Goal: Task Accomplishment & Management: Use online tool/utility

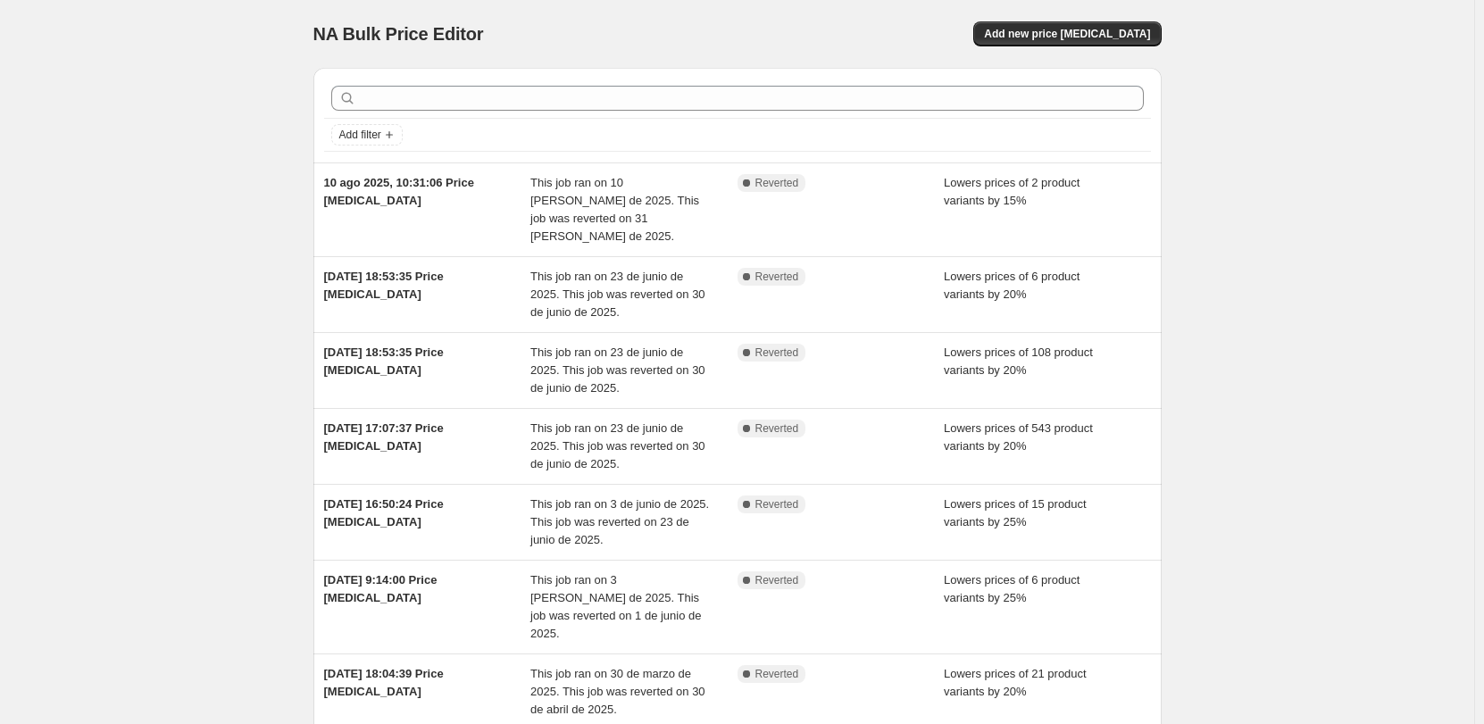
click at [1102, 43] on button "Add new price [MEDICAL_DATA]" at bounding box center [1068, 33] width 188 height 25
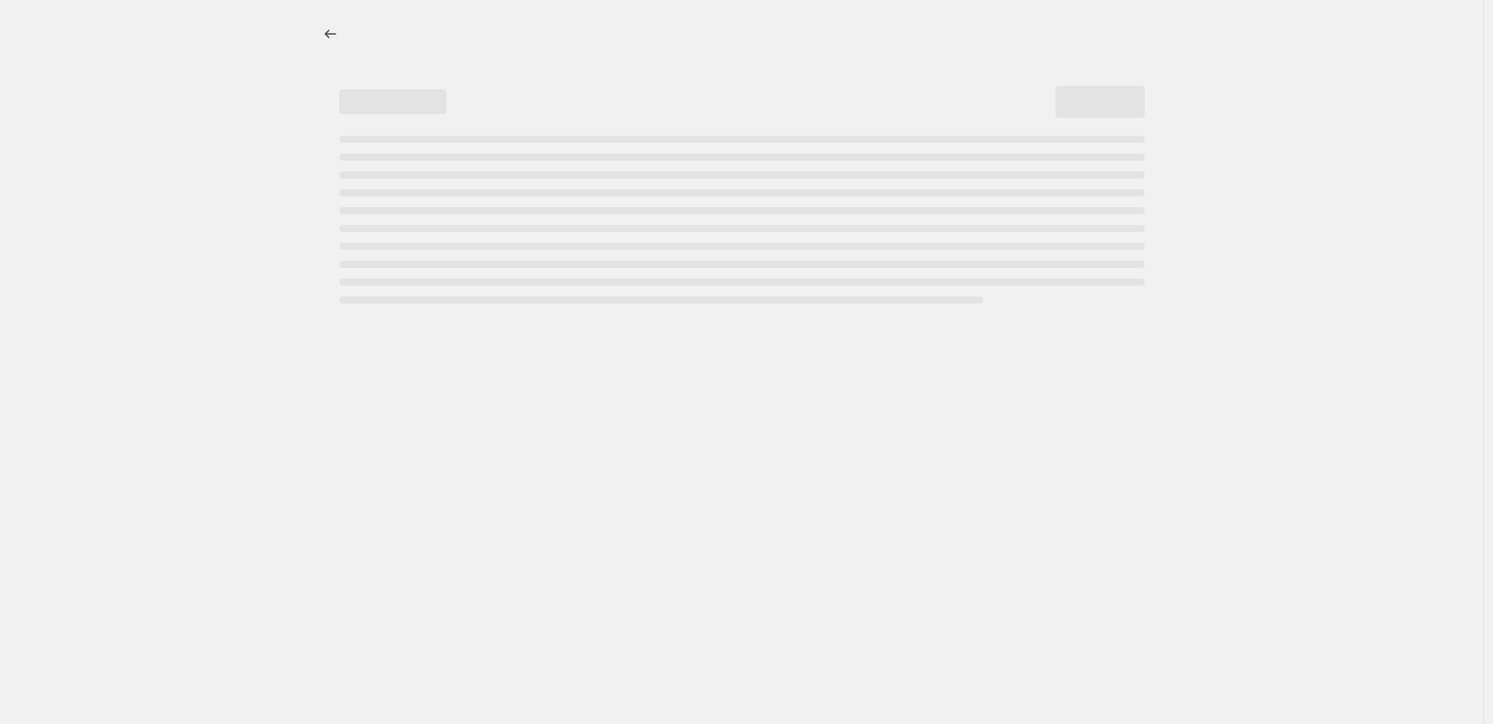
select select "percentage"
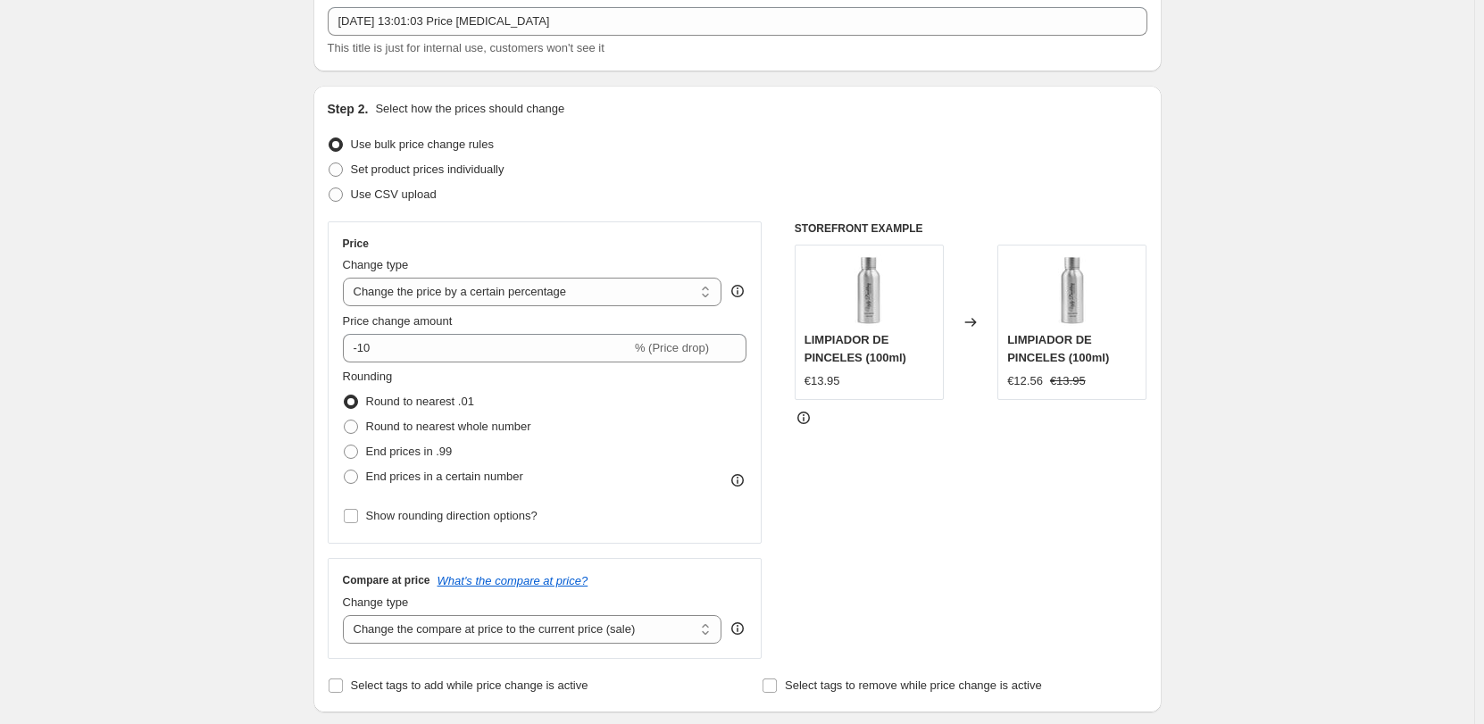
scroll to position [89, 0]
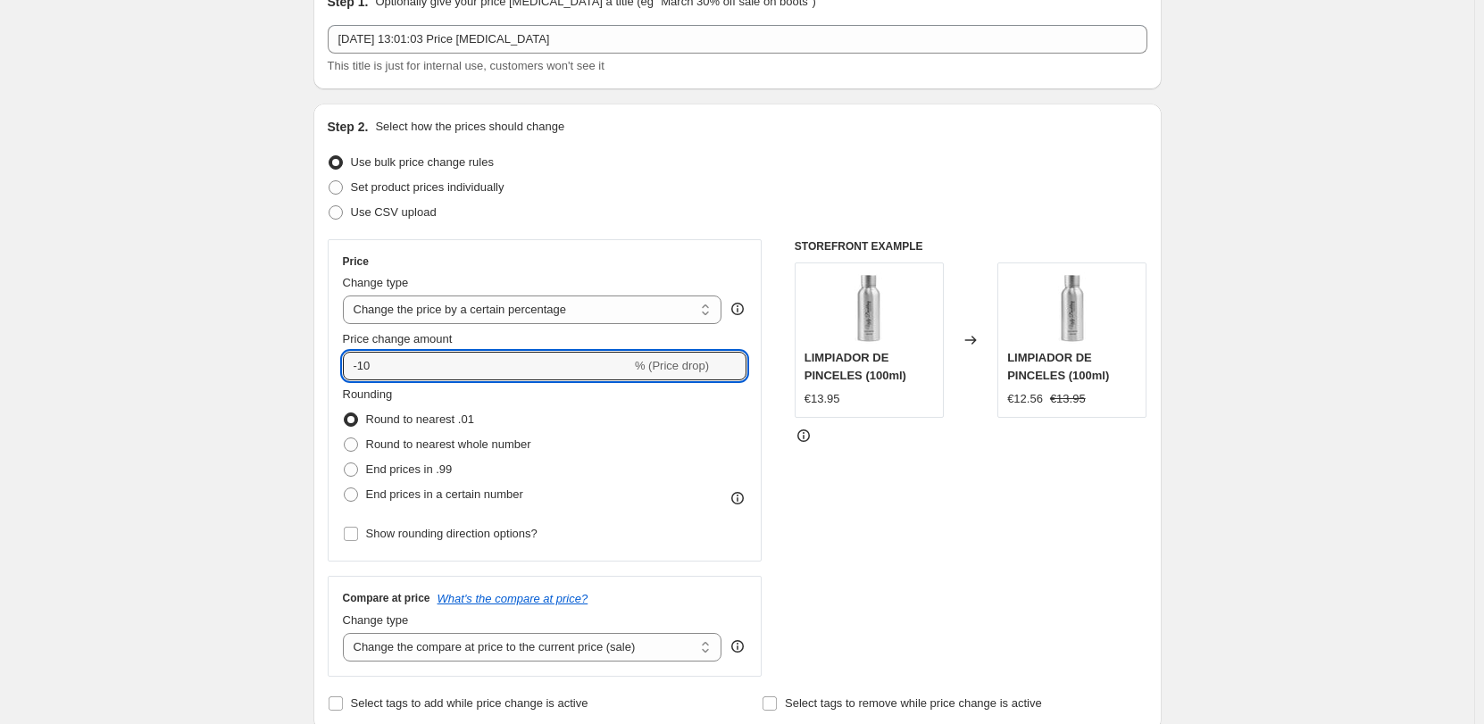
click at [463, 359] on input "-10" at bounding box center [487, 366] width 288 height 29
type input "-15"
click at [706, 427] on div "Rounding Round to nearest .01 Round to nearest whole number End prices in .99 E…" at bounding box center [545, 446] width 405 height 121
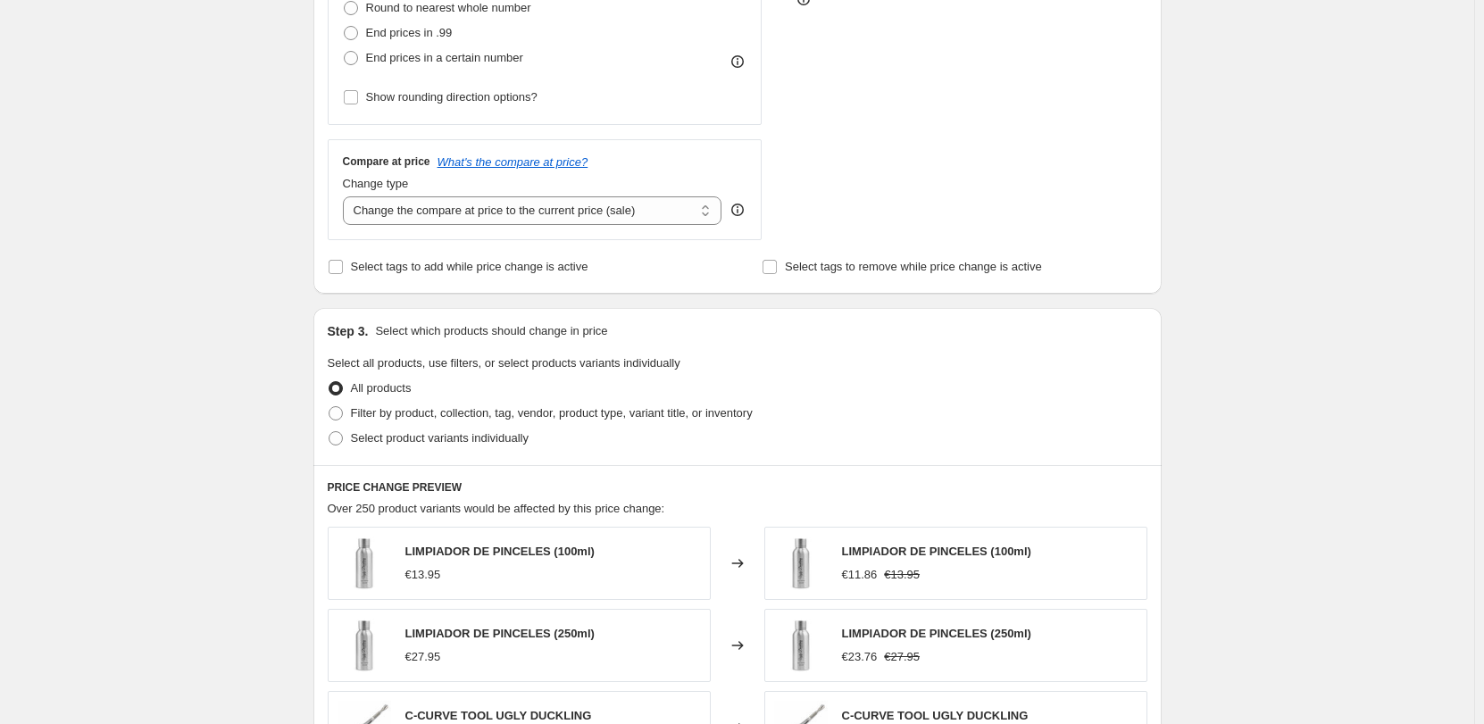
scroll to position [536, 0]
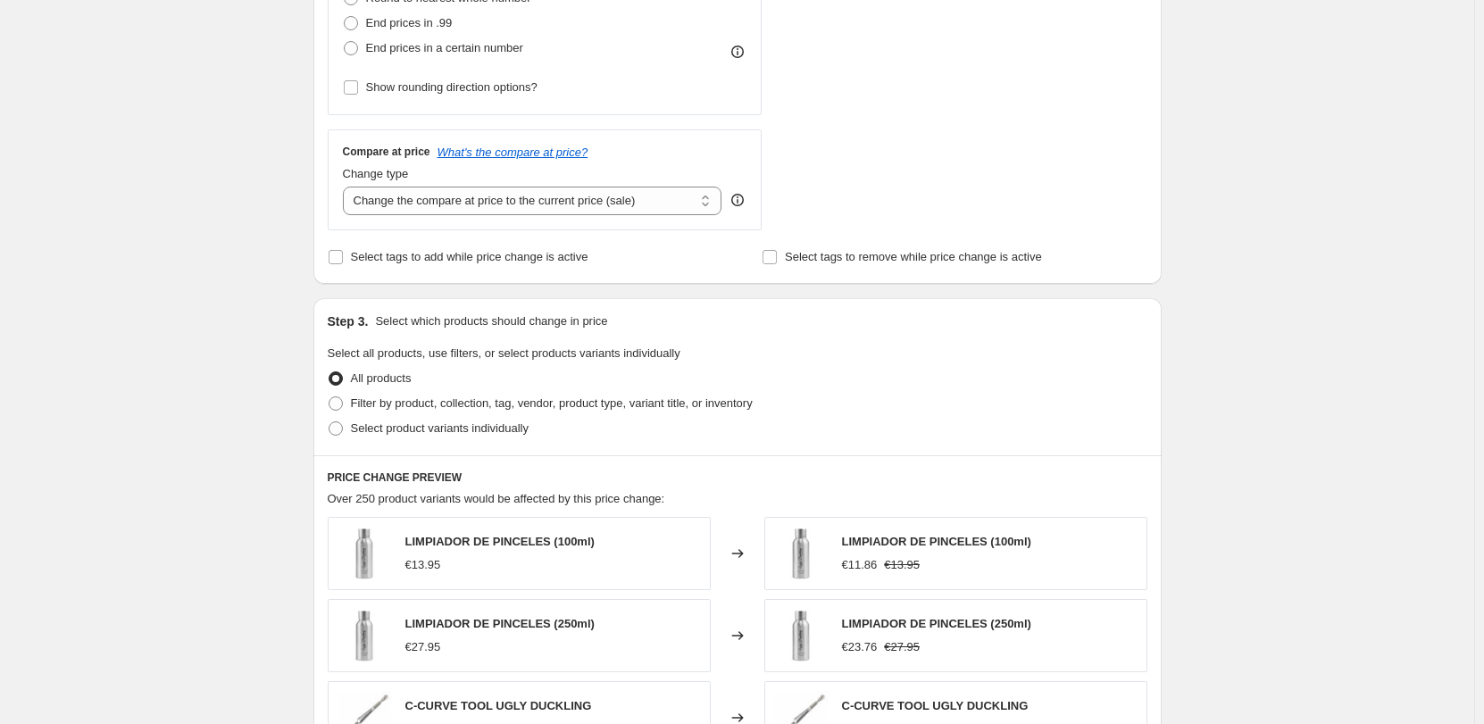
click at [442, 401] on span "Filter by product, collection, tag, vendor, product type, variant title, or inv…" at bounding box center [552, 403] width 402 height 13
click at [330, 397] on input "Filter by product, collection, tag, vendor, product type, variant title, or inv…" at bounding box center [329, 397] width 1 height 1
radio input "true"
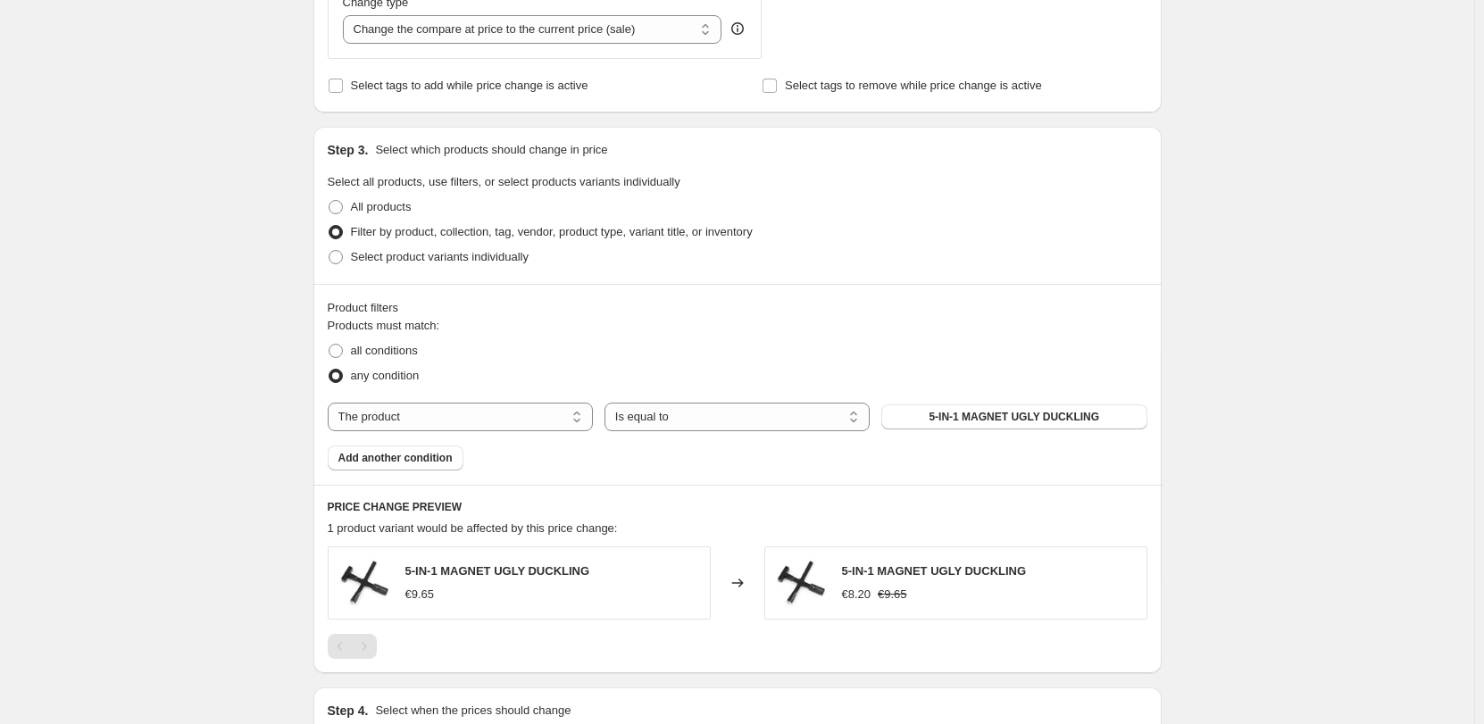
scroll to position [715, 0]
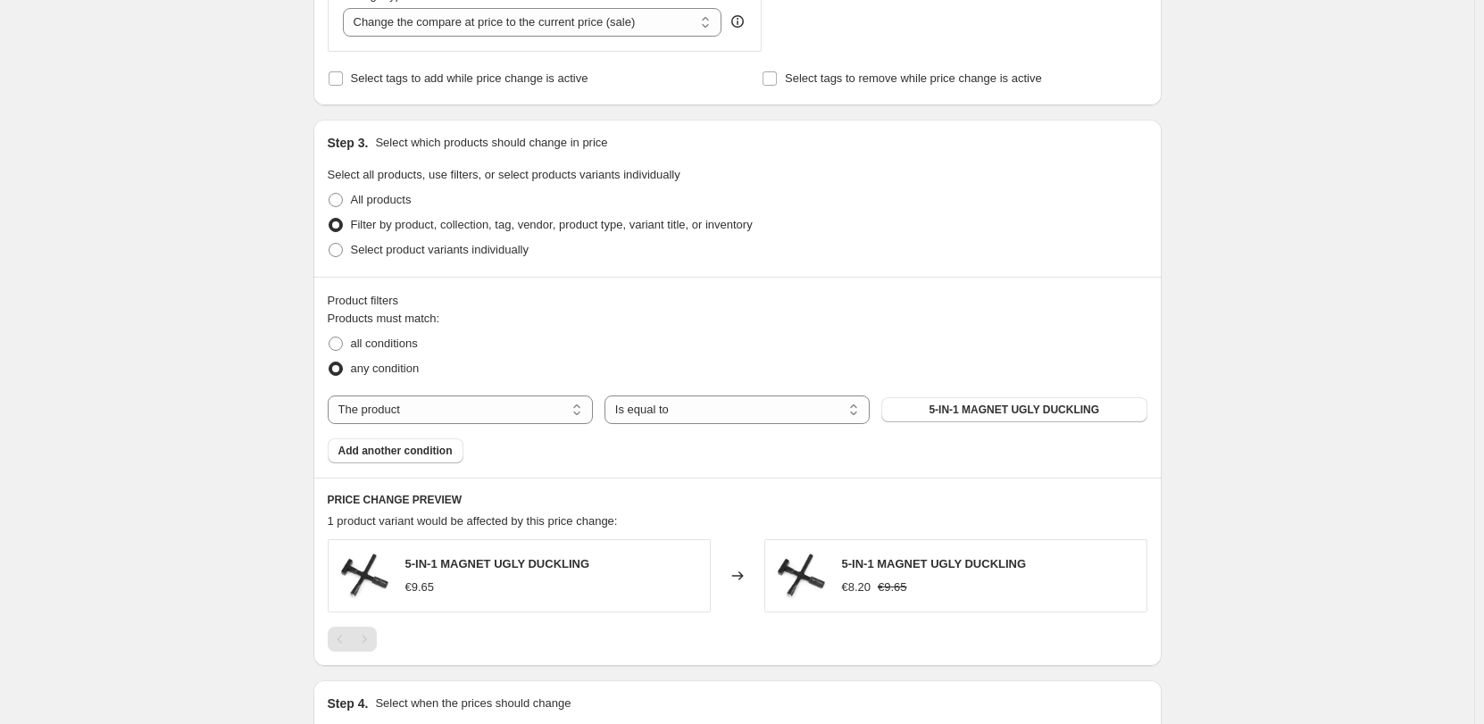
click at [1062, 413] on span "5-IN-1 MAGNET UGLY DUCKLING" at bounding box center [1014, 410] width 171 height 14
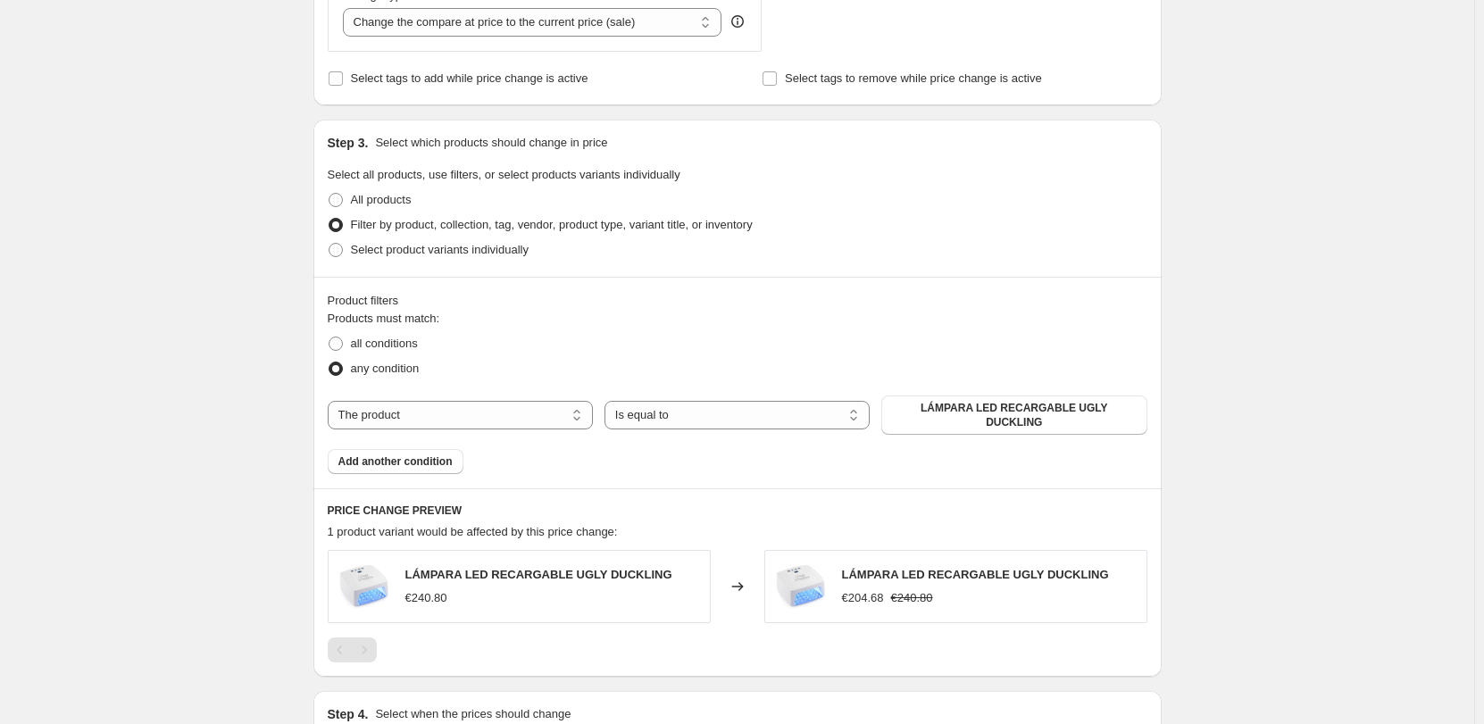
click at [444, 456] on span "Add another condition" at bounding box center [396, 462] width 114 height 14
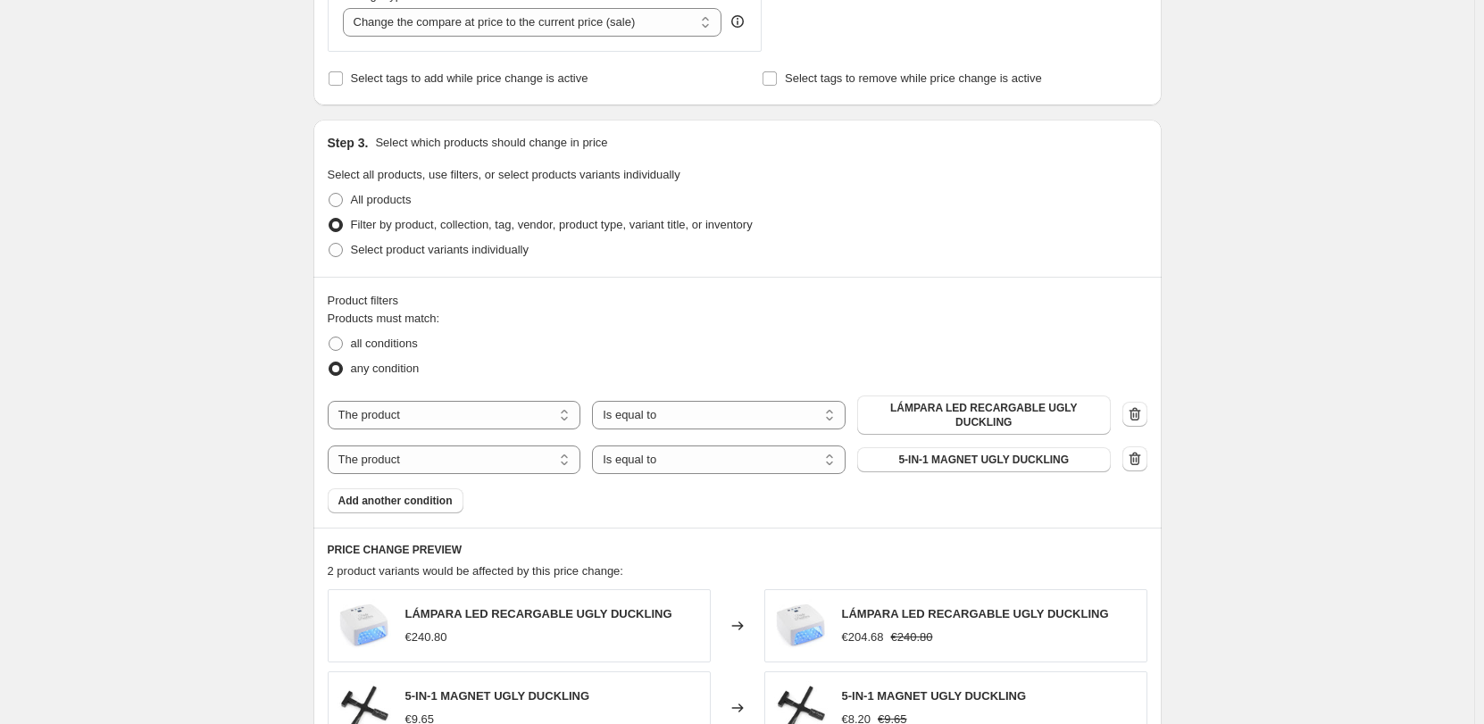
click at [1008, 457] on button "5-IN-1 MAGNET UGLY DUCKLING" at bounding box center [984, 459] width 254 height 25
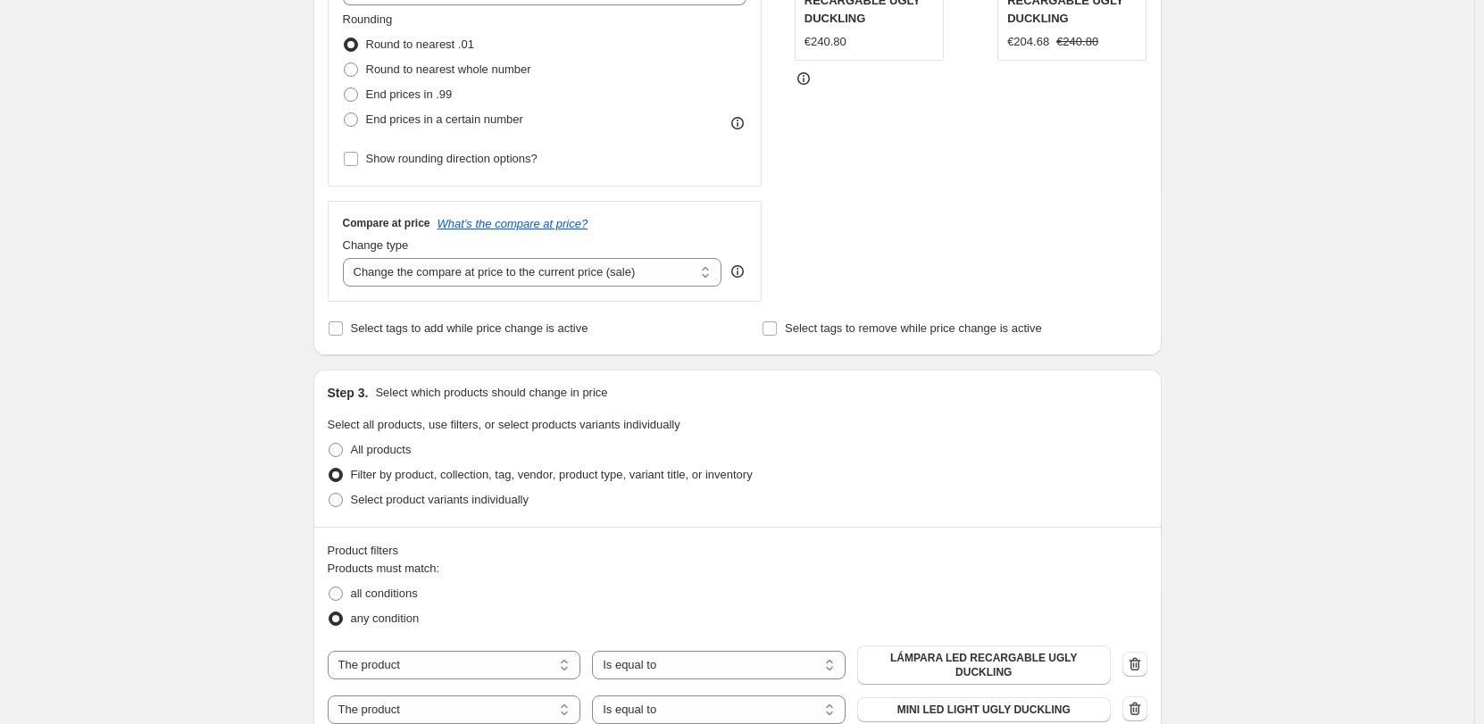
scroll to position [1056, 0]
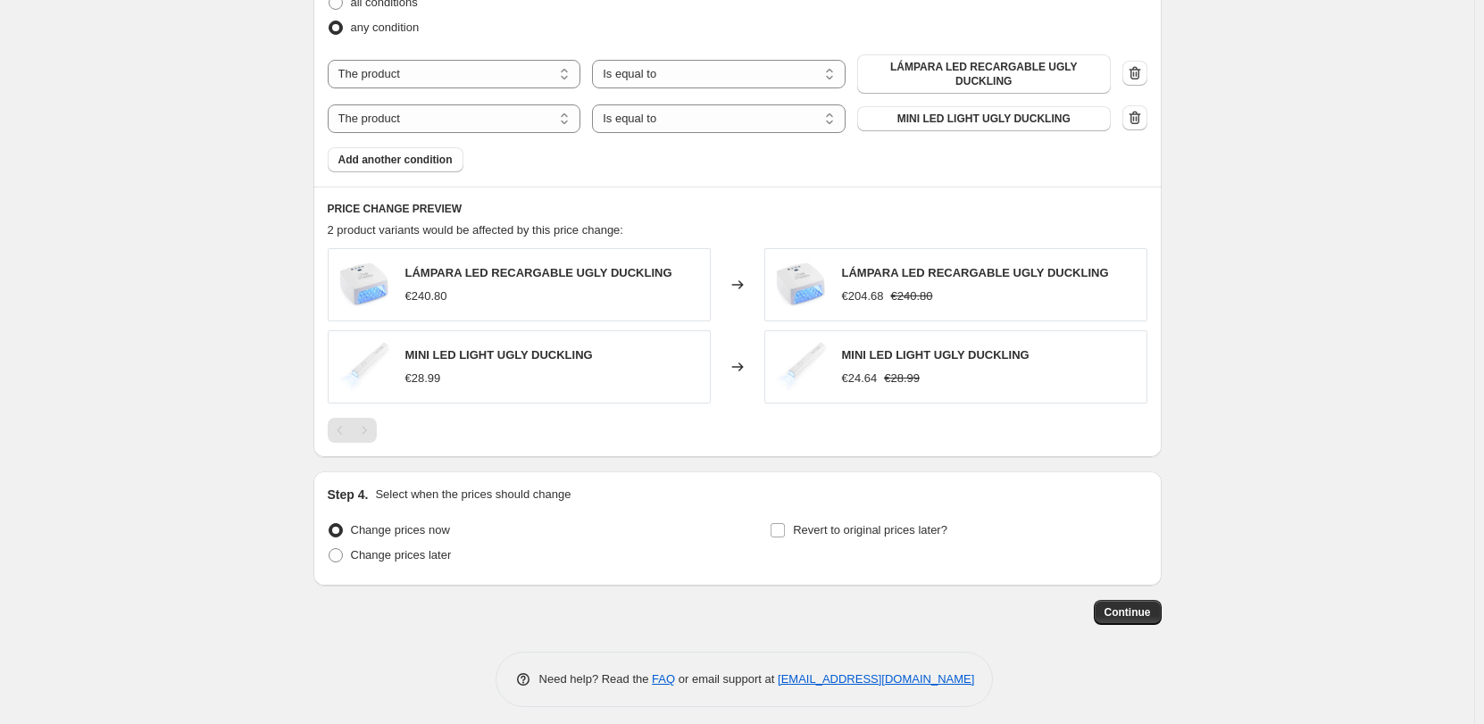
click at [850, 523] on span "Revert to original prices later?" at bounding box center [870, 529] width 155 height 13
click at [785, 523] on input "Revert to original prices later?" at bounding box center [778, 530] width 14 height 14
checkbox input "true"
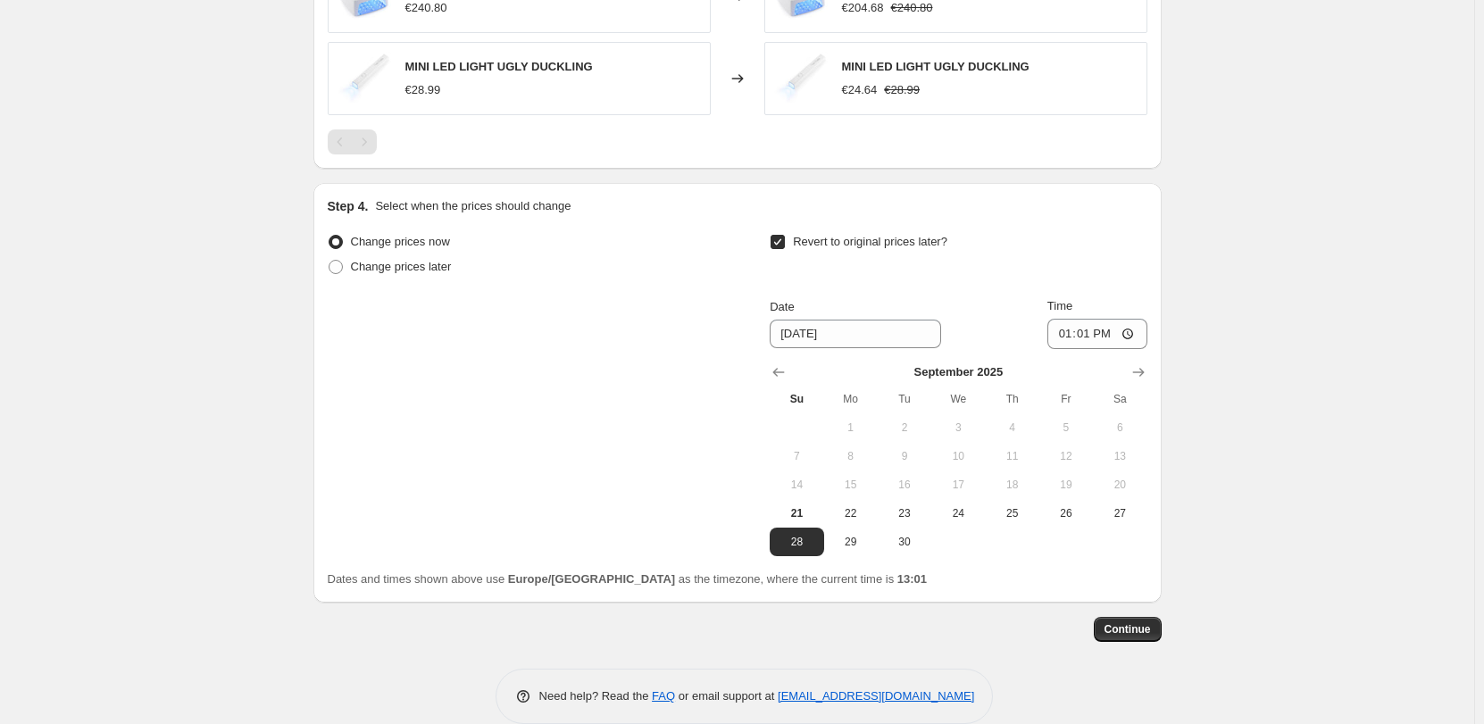
scroll to position [1361, 0]
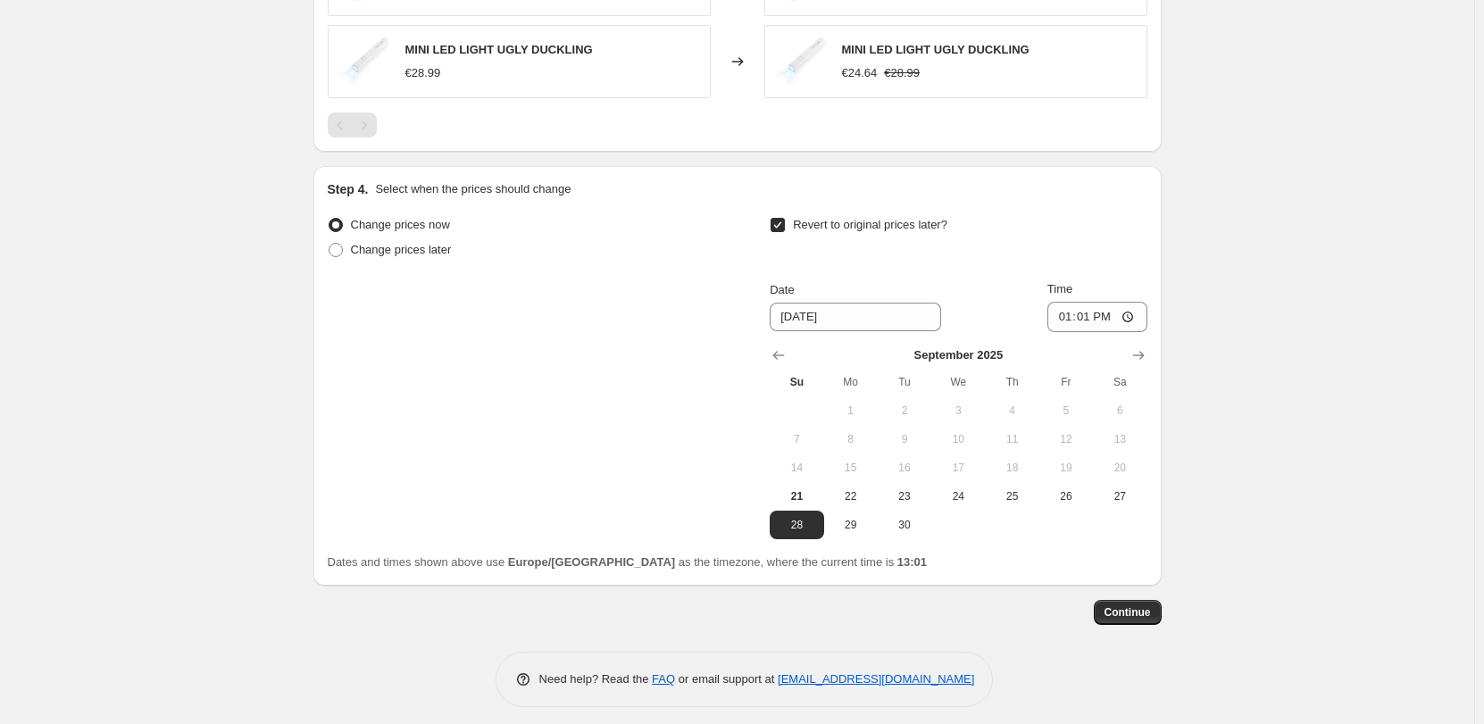
click at [910, 522] on button "30" at bounding box center [905, 525] width 54 height 29
type input "[DATE]"
click at [1103, 306] on input "13:01" at bounding box center [1098, 317] width 100 height 30
click at [1085, 306] on input "13:01" at bounding box center [1098, 317] width 100 height 30
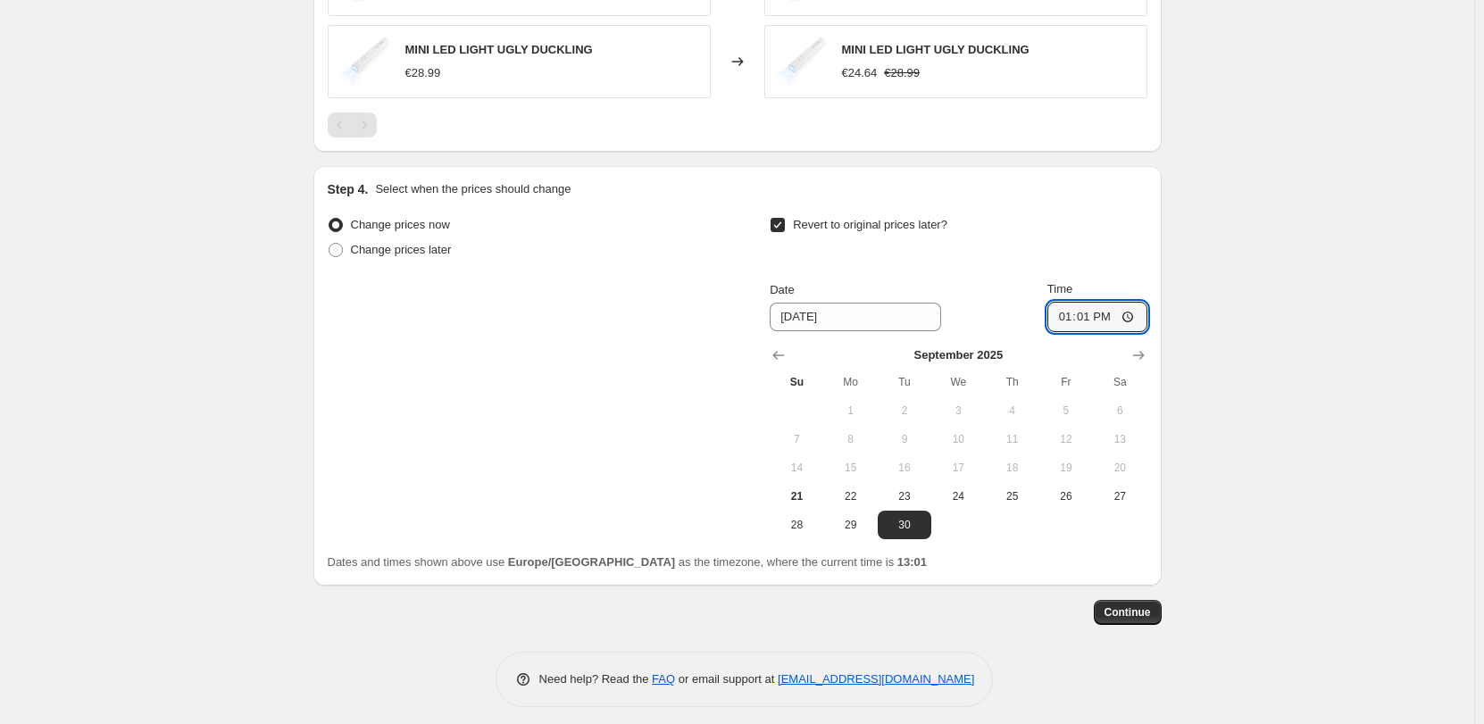
click at [1085, 306] on input "13:01" at bounding box center [1098, 317] width 100 height 30
type input "23:59"
click at [1148, 610] on button "Continue" at bounding box center [1128, 612] width 68 height 25
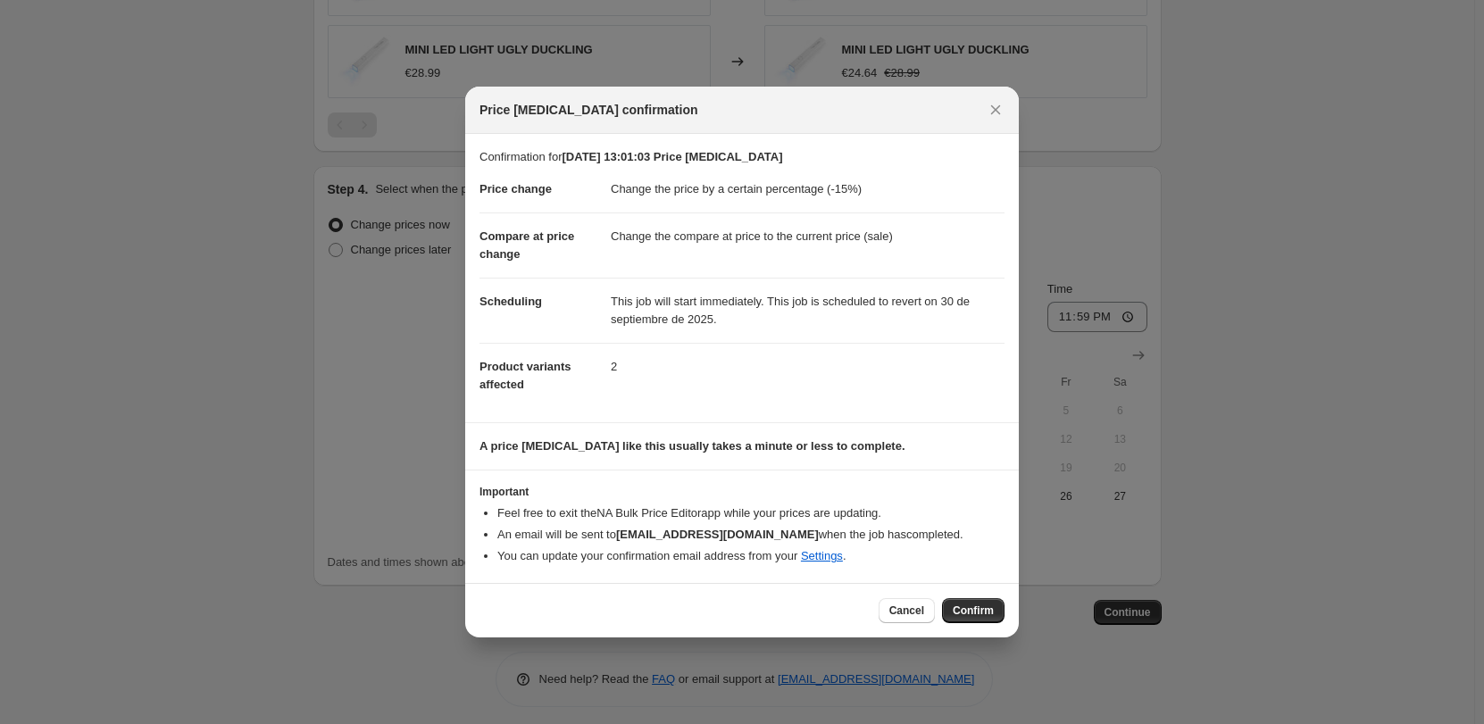
click at [962, 606] on span "Confirm" at bounding box center [973, 611] width 41 height 14
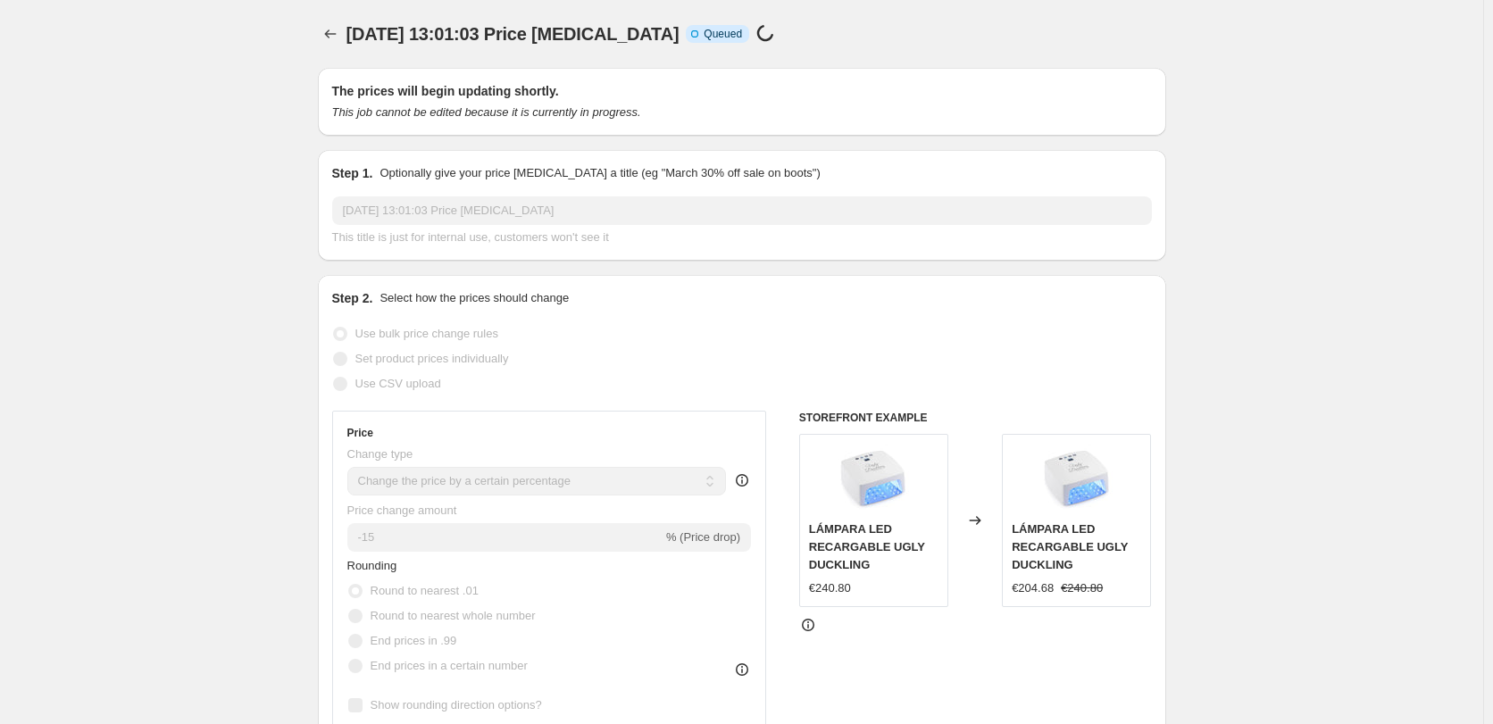
select select "percentage"
